Goal: Task Accomplishment & Management: Complete application form

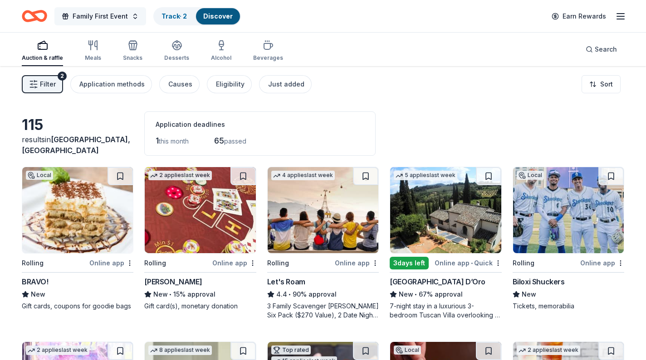
click at [134, 13] on button "Family First Event" at bounding box center [100, 16] width 92 height 18
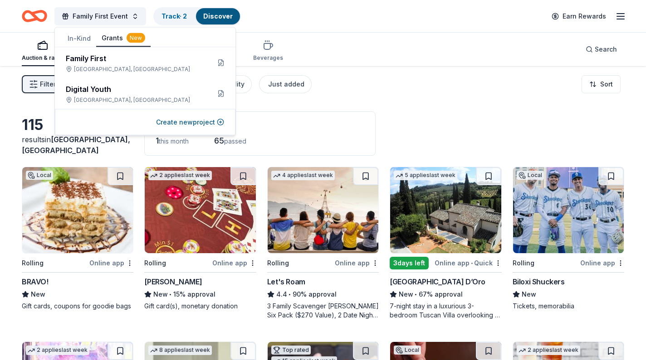
click at [116, 38] on button "Grants New" at bounding box center [123, 38] width 54 height 17
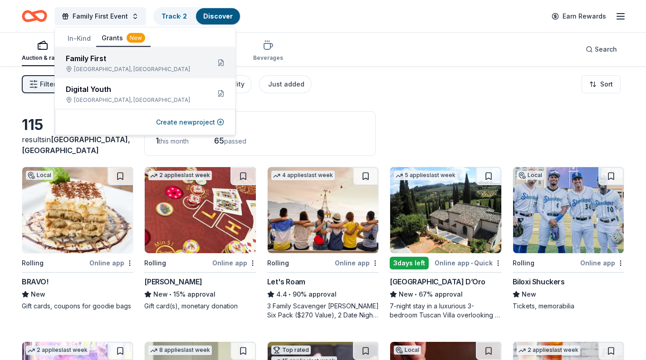
click at [114, 60] on div "Family First" at bounding box center [134, 58] width 137 height 11
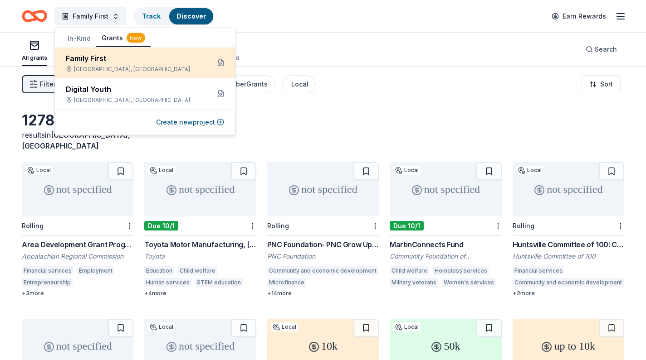
click at [82, 60] on div "Family First" at bounding box center [134, 58] width 137 height 11
click at [97, 62] on div "Family First" at bounding box center [134, 58] width 137 height 11
click at [126, 63] on div "Family First" at bounding box center [134, 58] width 137 height 11
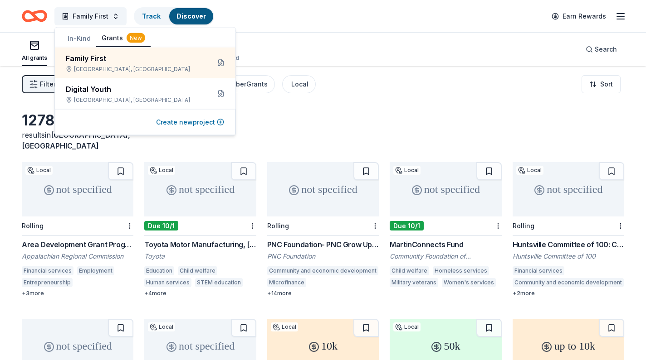
click at [194, 119] on button "Create new project" at bounding box center [190, 122] width 68 height 11
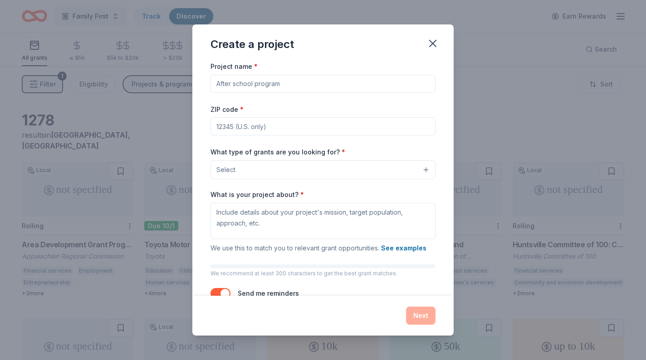
click at [263, 83] on input "Project name *" at bounding box center [322, 84] width 225 height 18
type input "Family First Program"
click at [286, 129] on input "ZIP code *" at bounding box center [322, 126] width 225 height 18
type input "35806"
click at [299, 170] on button "Select" at bounding box center [322, 169] width 225 height 19
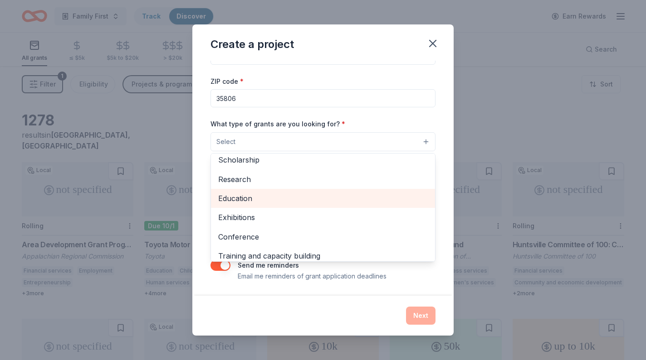
scroll to position [65, 0]
click at [267, 194] on span "Education" at bounding box center [322, 196] width 209 height 12
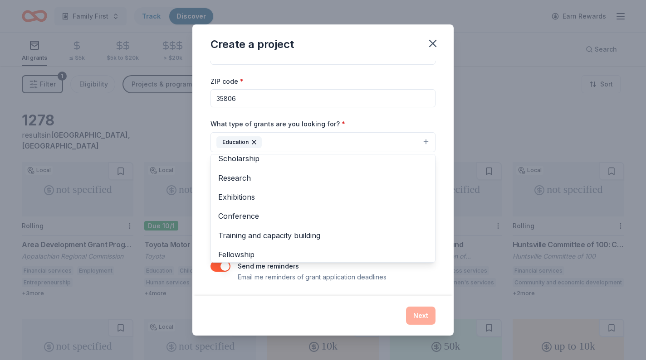
click at [398, 121] on div "What type of grants are you looking for? * Education Projects & programming Gen…" at bounding box center [322, 135] width 225 height 34
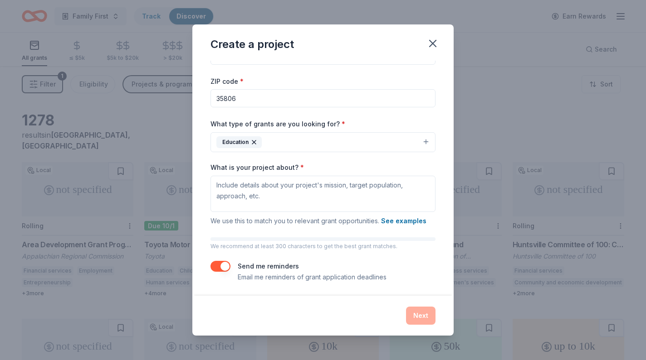
click at [296, 139] on button "Education" at bounding box center [322, 142] width 225 height 20
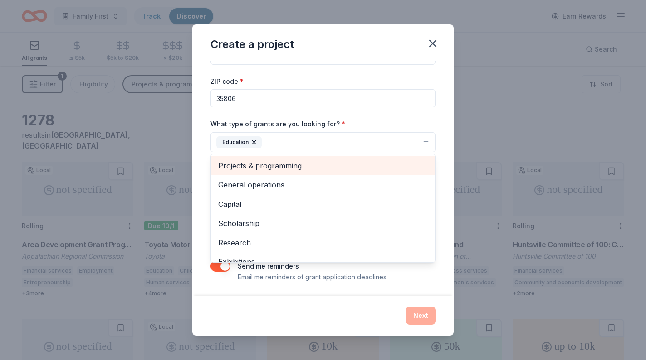
click at [266, 164] on span "Projects & programming" at bounding box center [322, 166] width 209 height 12
click at [262, 163] on span "General operations" at bounding box center [322, 166] width 209 height 12
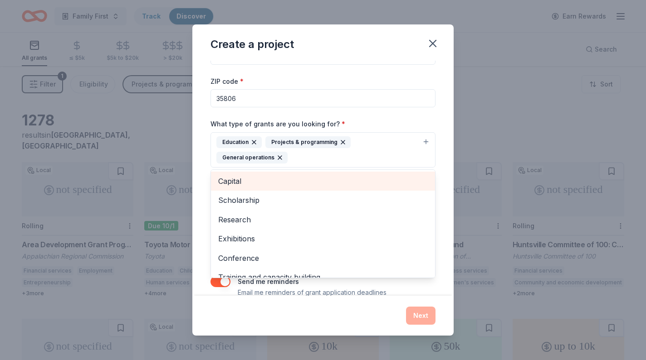
click at [296, 180] on span "Capital" at bounding box center [322, 181] width 209 height 12
click at [269, 180] on span "Scholarship" at bounding box center [322, 181] width 209 height 12
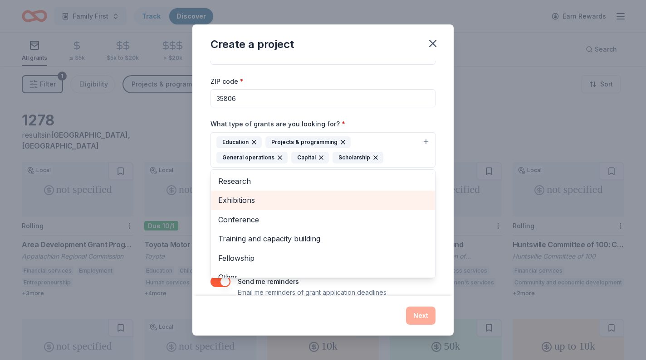
click at [265, 184] on span "Research" at bounding box center [322, 181] width 209 height 12
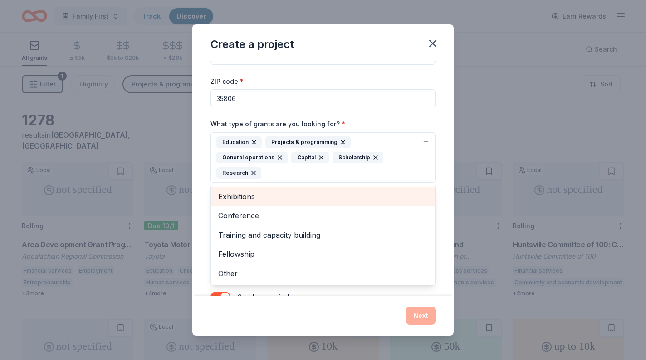
click at [270, 194] on span "Exhibitions" at bounding box center [322, 197] width 209 height 12
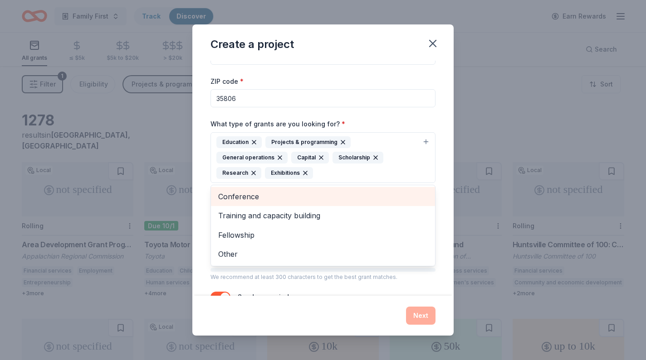
click at [266, 197] on span "Conference" at bounding box center [322, 197] width 209 height 12
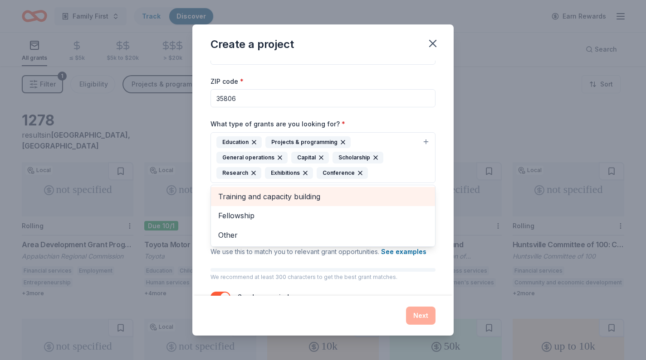
click at [299, 192] on span "Training and capacity building" at bounding box center [322, 197] width 209 height 12
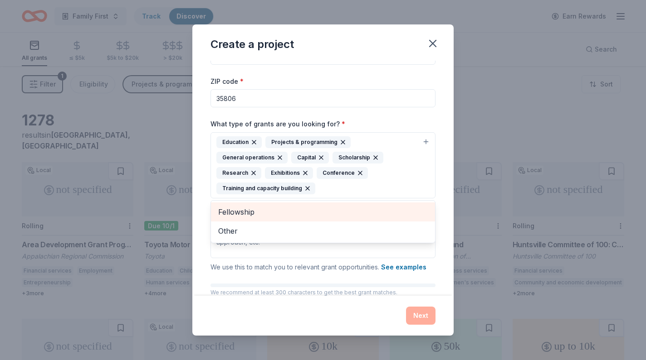
click at [263, 212] on span "Fellowship" at bounding box center [322, 212] width 209 height 12
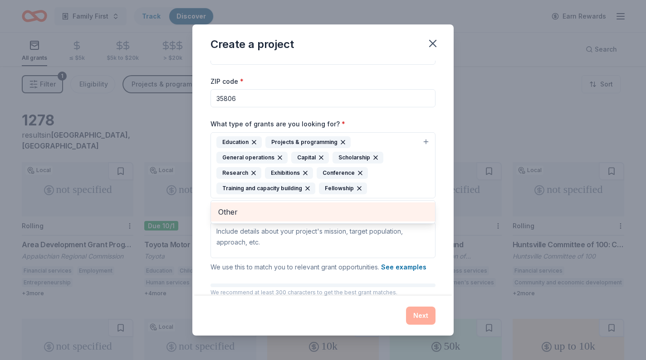
scroll to position [32, 0]
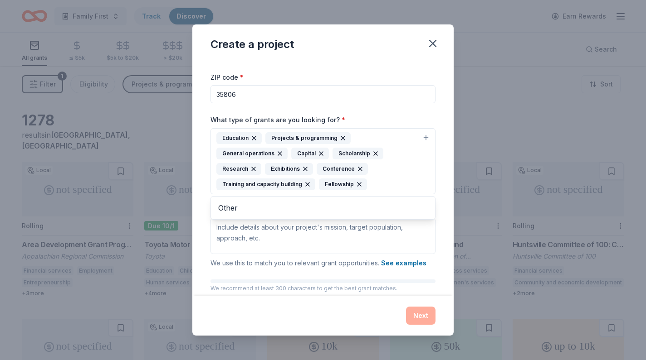
click at [301, 234] on div "Project name * Family First Program ZIP code * 35806 What type of grants are yo…" at bounding box center [322, 177] width 225 height 296
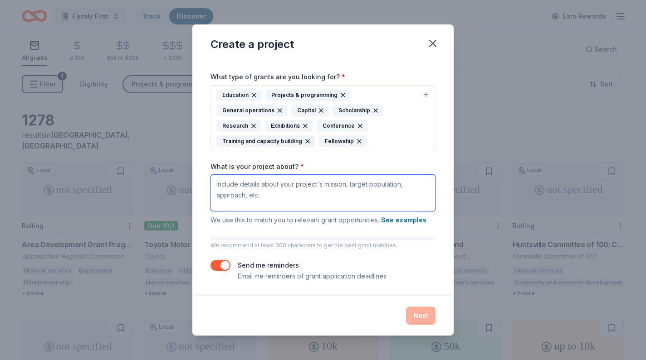
click at [227, 185] on textarea "What is your project about? *" at bounding box center [322, 193] width 225 height 36
paste textarea "he Family First Program is designed to strengthen and support at-risk youth and…"
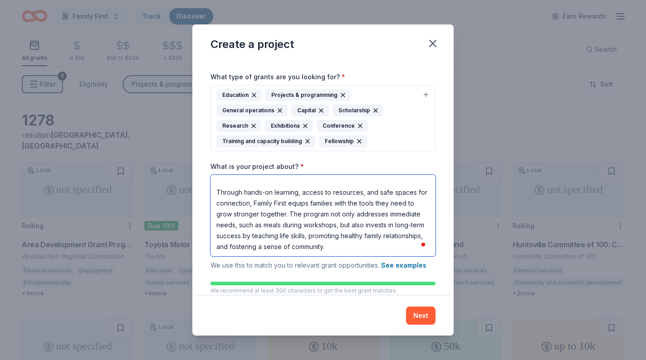
scroll to position [121, 0]
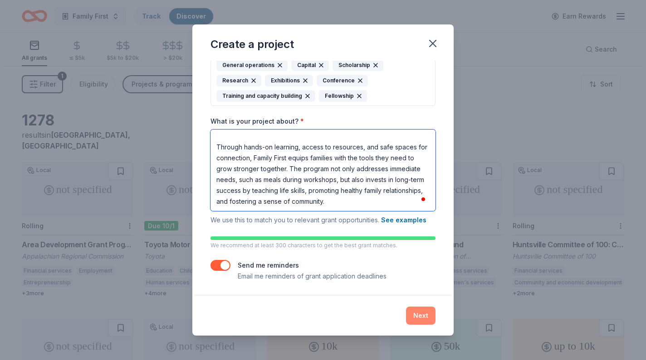
type textarea "he Family First Program is designed to strengthen and support at-risk youth and…"
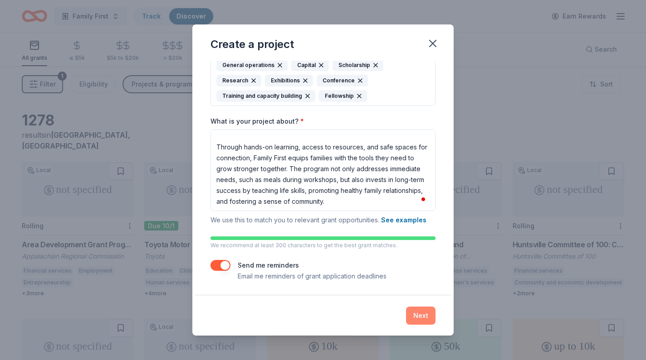
click at [418, 316] on button "Next" at bounding box center [420, 316] width 29 height 18
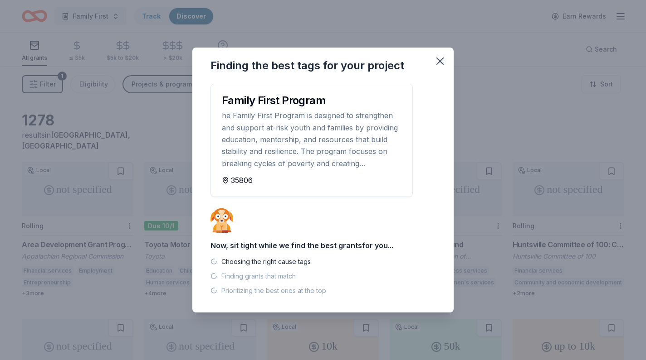
scroll to position [0, 0]
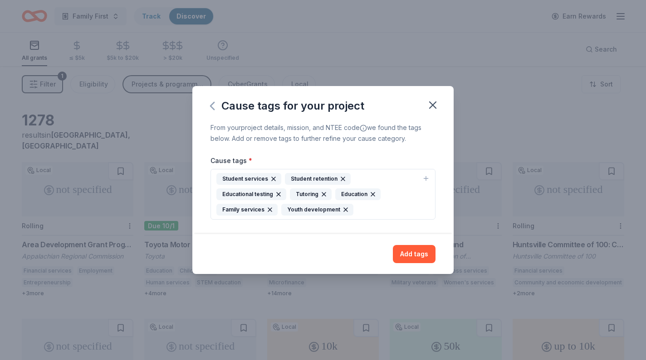
click at [211, 102] on icon "button" at bounding box center [212, 106] width 15 height 15
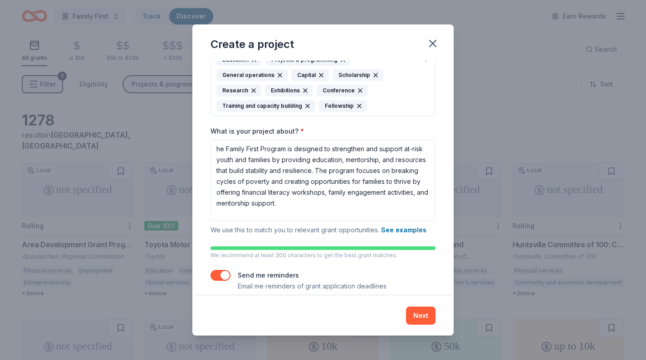
scroll to position [121, 0]
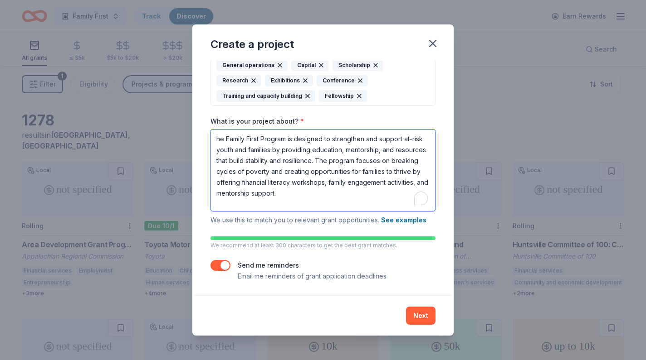
click at [217, 139] on textarea "he Family First Program is designed to strengthen and support at-risk youth and…" at bounding box center [322, 171] width 225 height 82
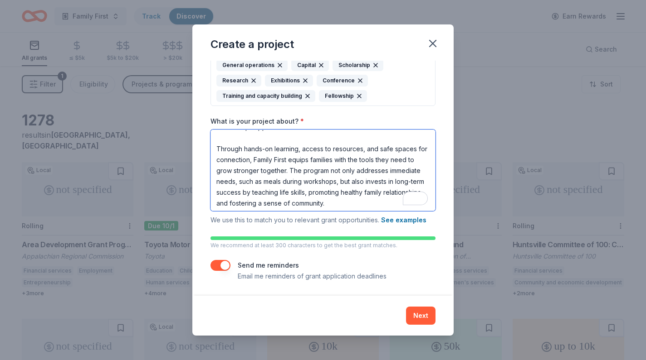
scroll to position [68, 0]
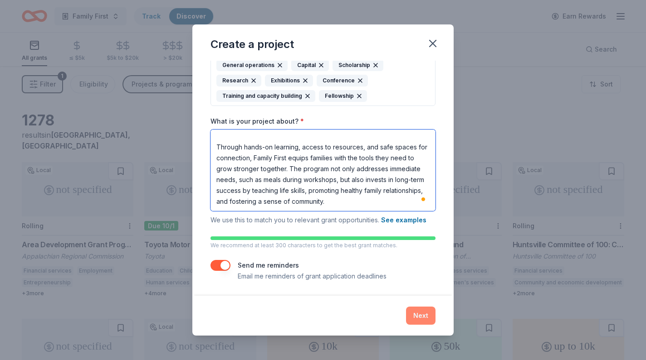
type textarea "The Family First Program is designed to strengthen and support at-risk youth an…"
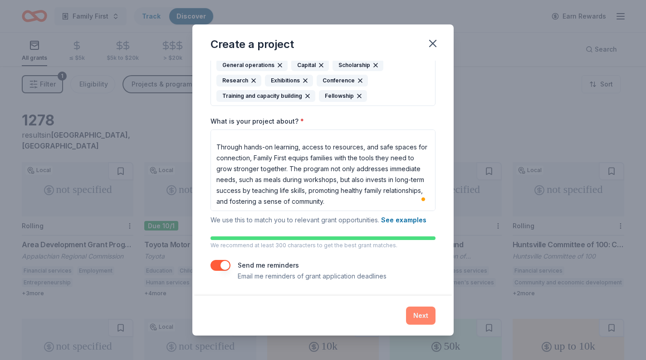
click at [417, 314] on button "Next" at bounding box center [420, 316] width 29 height 18
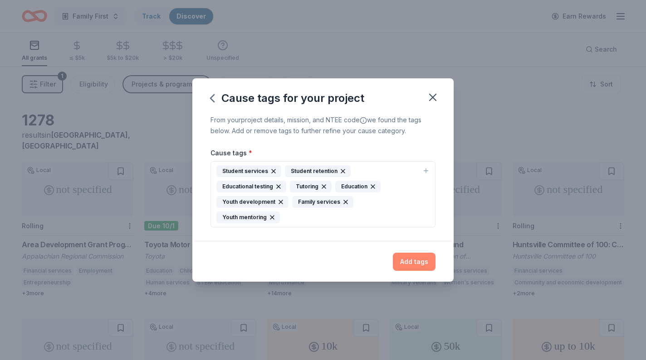
click at [420, 255] on button "Add tags" at bounding box center [414, 262] width 43 height 18
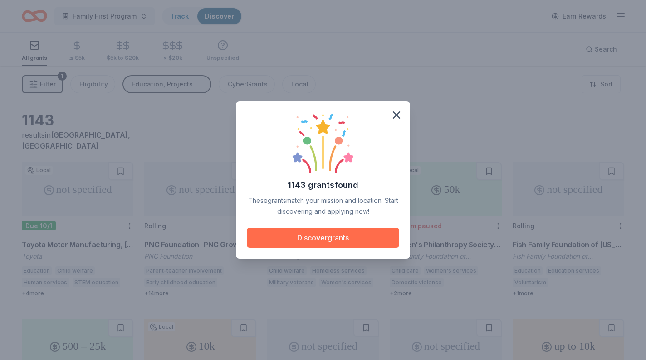
click at [329, 239] on button "Discover grants" at bounding box center [323, 238] width 152 height 20
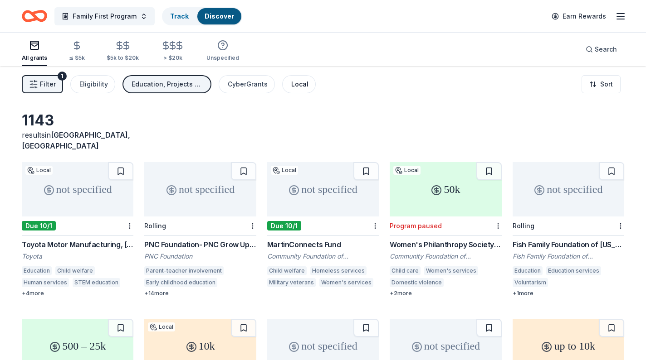
click at [301, 83] on div "Local" at bounding box center [299, 84] width 17 height 11
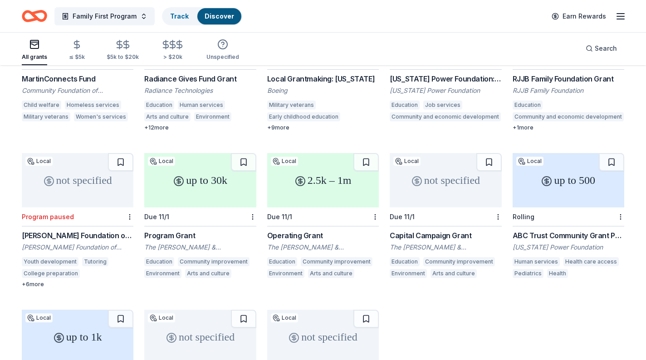
scroll to position [165, 0]
click at [322, 162] on div "2.5k – 1m" at bounding box center [323, 181] width 112 height 54
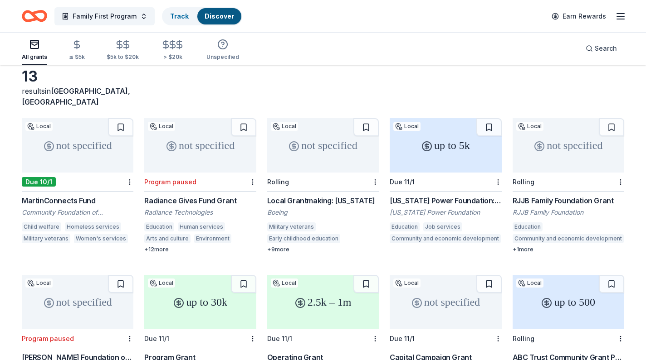
scroll to position [43, 0]
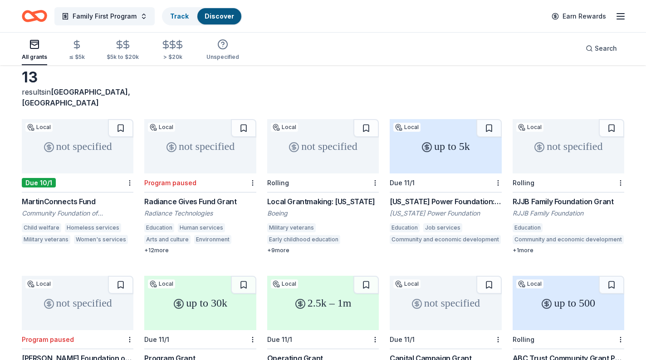
click at [73, 136] on div "not specified" at bounding box center [78, 146] width 112 height 54
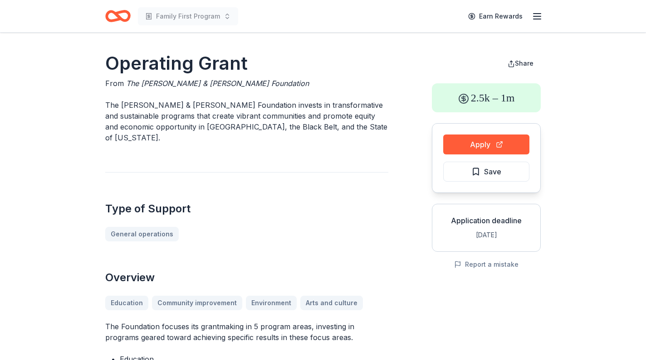
scroll to position [2, 0]
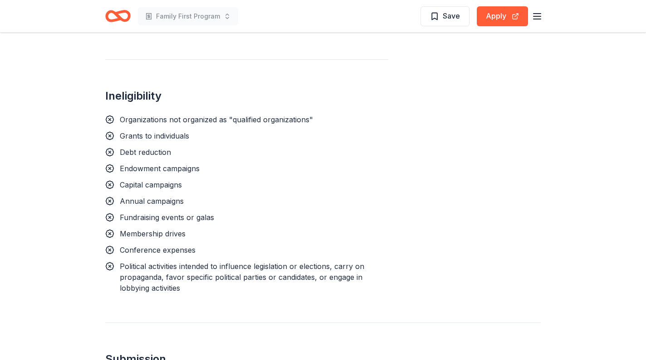
scroll to position [482, 0]
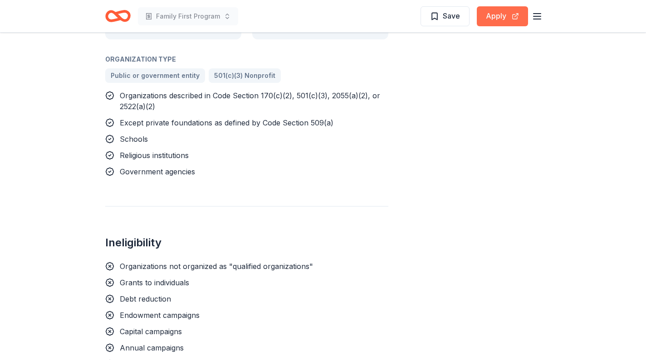
click at [502, 18] on button "Apply" at bounding box center [501, 16] width 51 height 20
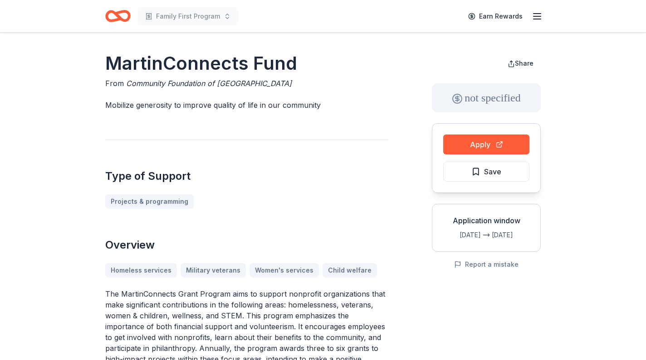
scroll to position [5, 0]
